Goal: Task Accomplishment & Management: Complete application form

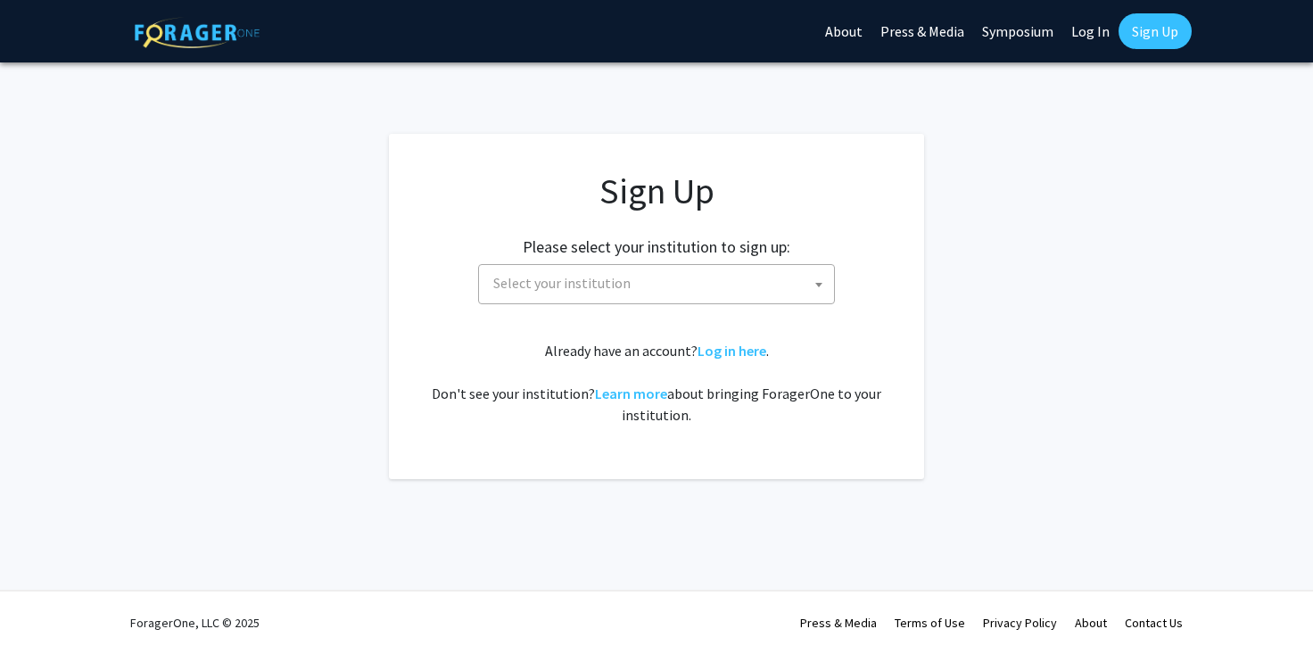
click at [568, 298] on span "Select your institution" at bounding box center [660, 283] width 348 height 37
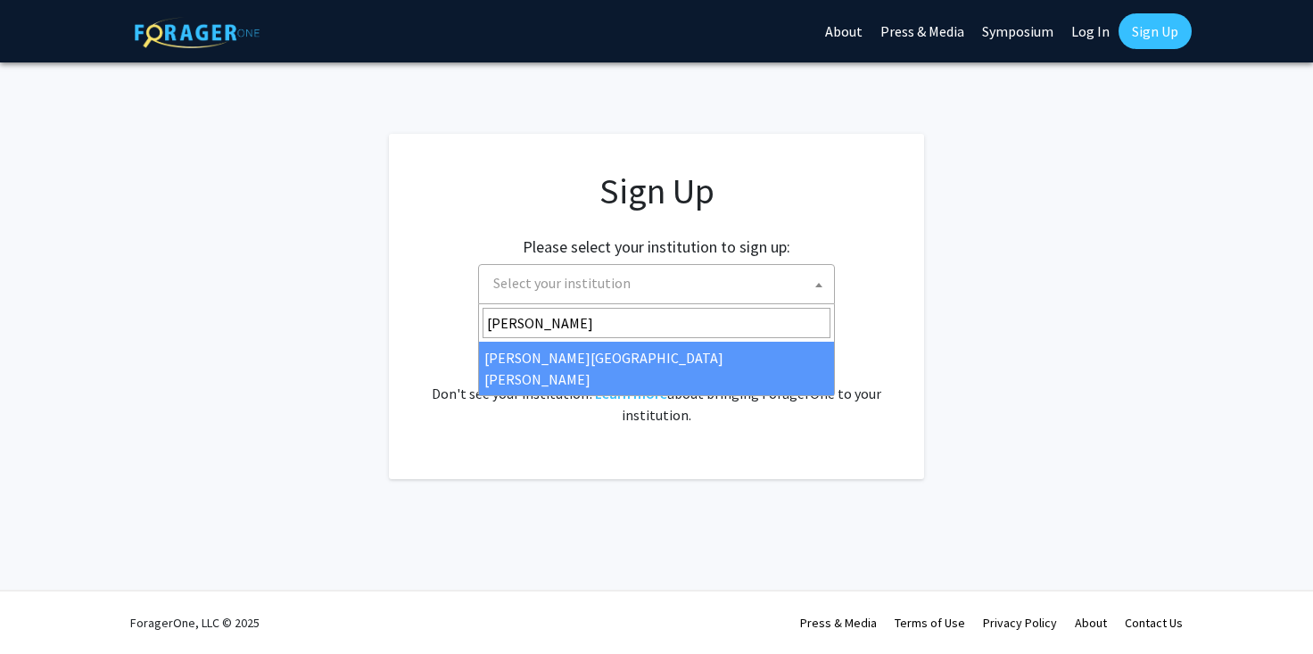
type input "[PERSON_NAME]"
select select "1"
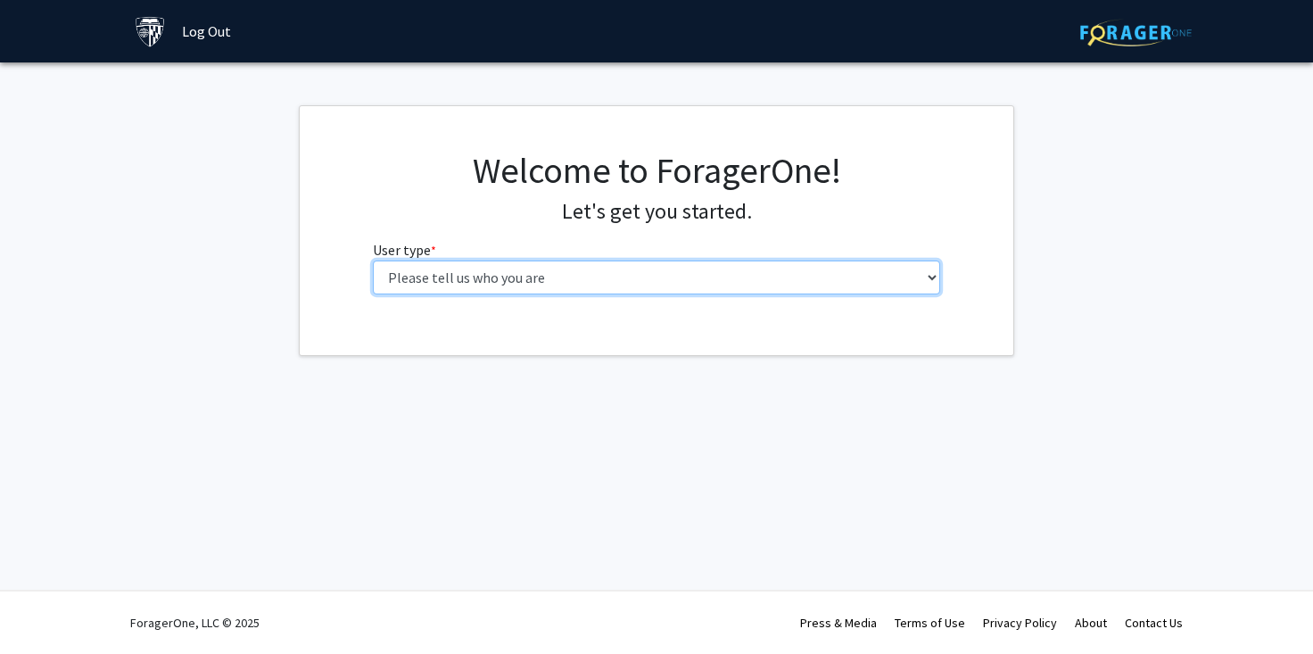
click at [373, 261] on select "Please tell us who you are Undergraduate Student Master's Student Doctoral Cand…" at bounding box center [657, 278] width 568 height 34
select select "2: masters"
click option "Master's Student" at bounding box center [0, 0] width 0 height 0
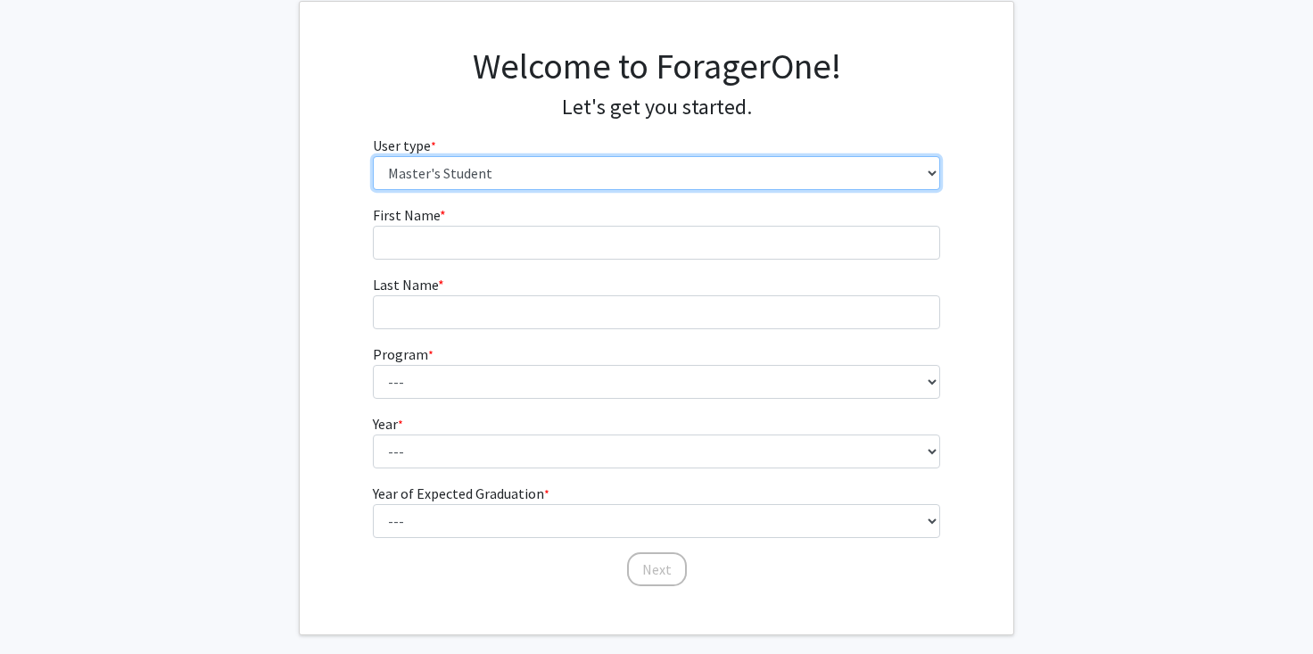
scroll to position [189, 0]
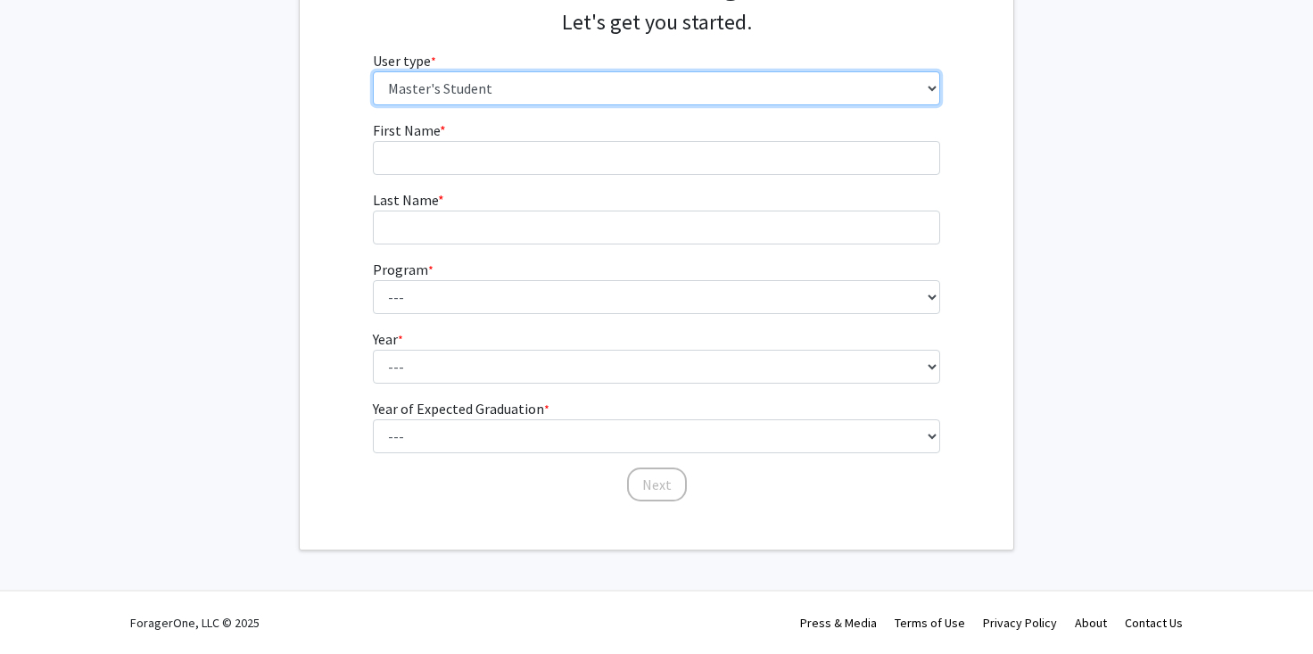
click option "Master's Student" at bounding box center [0, 0] width 0 height 0
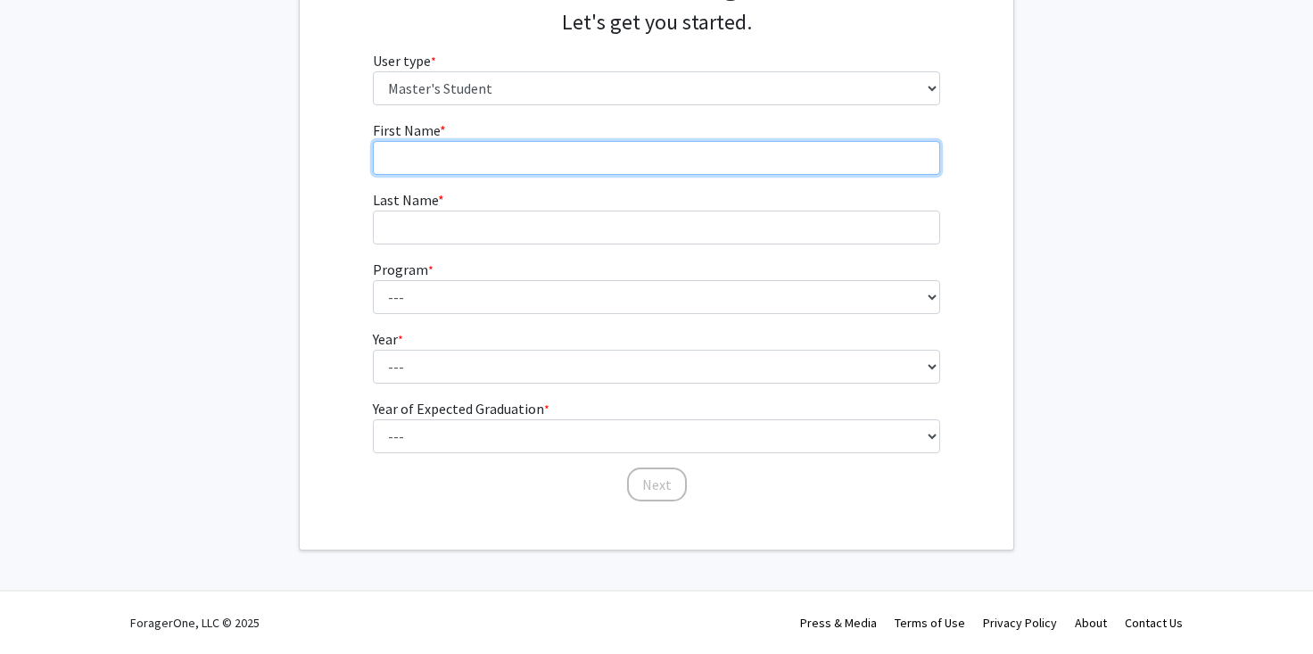
click at [504, 150] on input "First Name * required" at bounding box center [657, 158] width 568 height 34
